Goal: Use online tool/utility

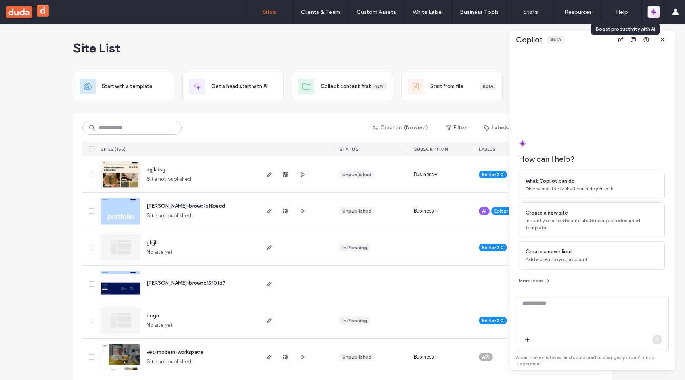
click at [657, 9] on icon "button" at bounding box center [654, 12] width 8 height 8
click at [653, 10] on icon "button" at bounding box center [653, 11] width 2 height 2
click at [656, 15] on icon "button" at bounding box center [654, 12] width 8 height 8
click at [663, 42] on icon "button" at bounding box center [663, 39] width 6 height 6
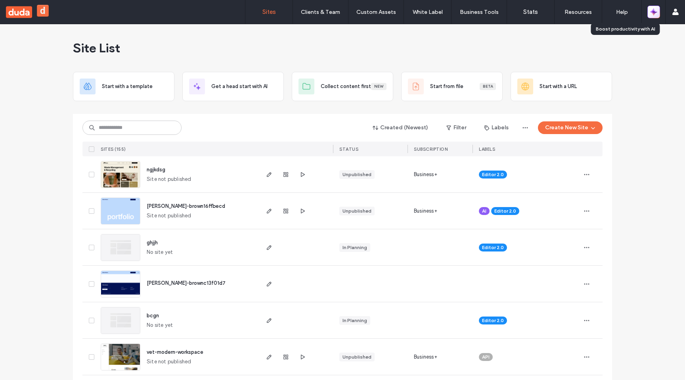
click at [652, 10] on icon "button" at bounding box center [654, 12] width 8 height 8
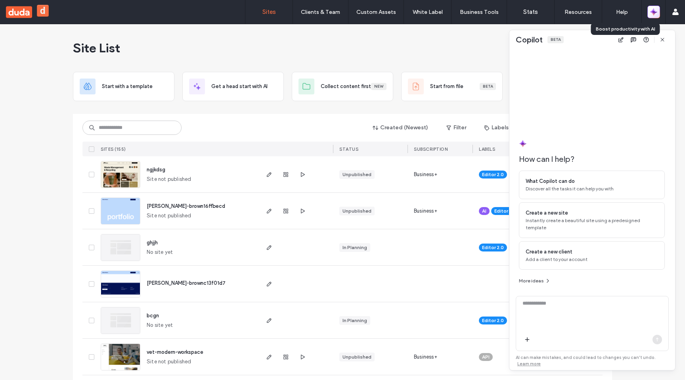
click at [652, 10] on icon "button" at bounding box center [654, 12] width 8 height 8
click at [662, 40] on icon "button" at bounding box center [663, 39] width 6 height 6
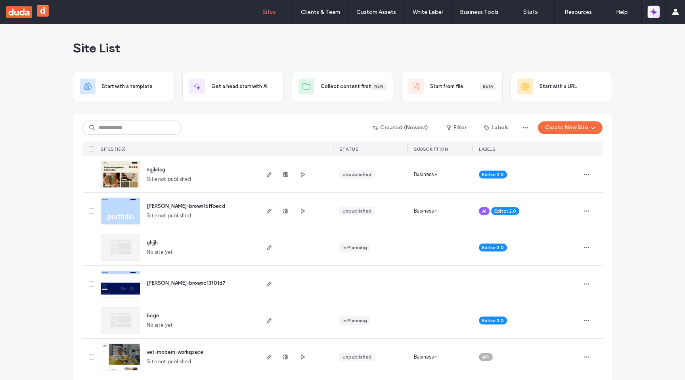
click at [657, 11] on icon "button" at bounding box center [654, 12] width 8 height 8
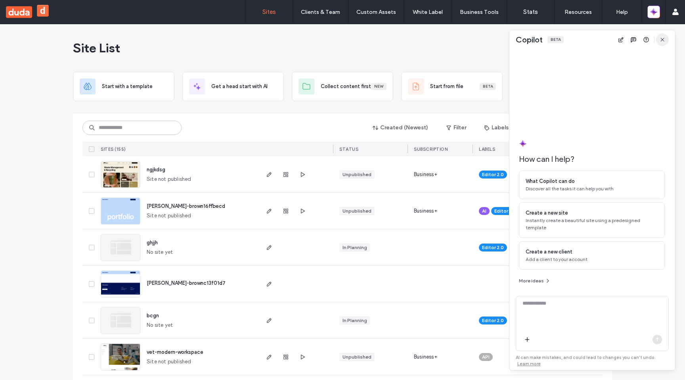
click at [664, 43] on span "button" at bounding box center [663, 39] width 13 height 13
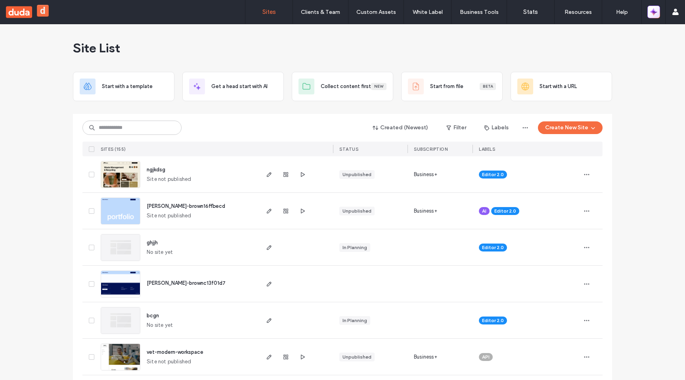
click at [659, 16] on button "button" at bounding box center [654, 12] width 13 height 13
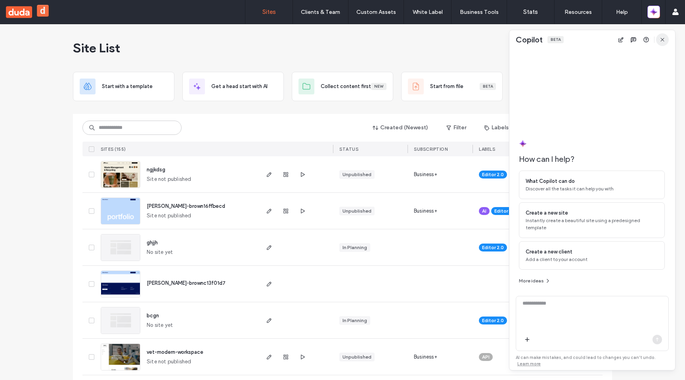
click at [664, 39] on icon "button" at bounding box center [663, 39] width 6 height 6
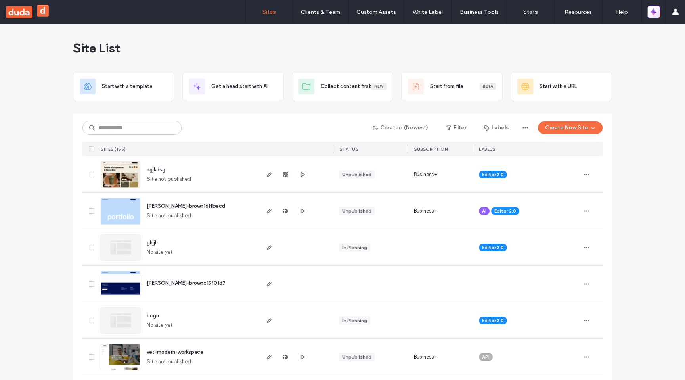
click at [655, 11] on icon "button" at bounding box center [656, 10] width 4 height 4
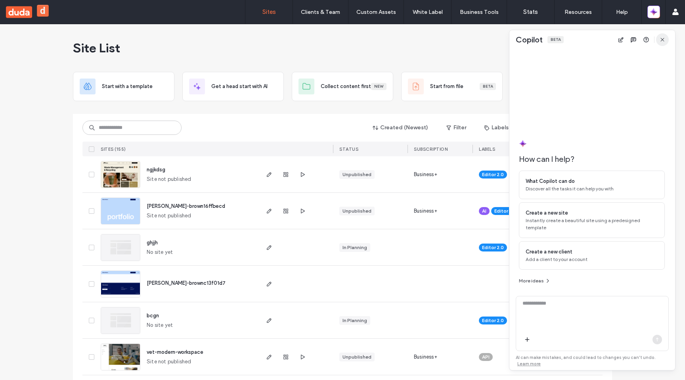
click at [662, 36] on icon "button" at bounding box center [663, 39] width 6 height 6
